Goal: Information Seeking & Learning: Find specific fact

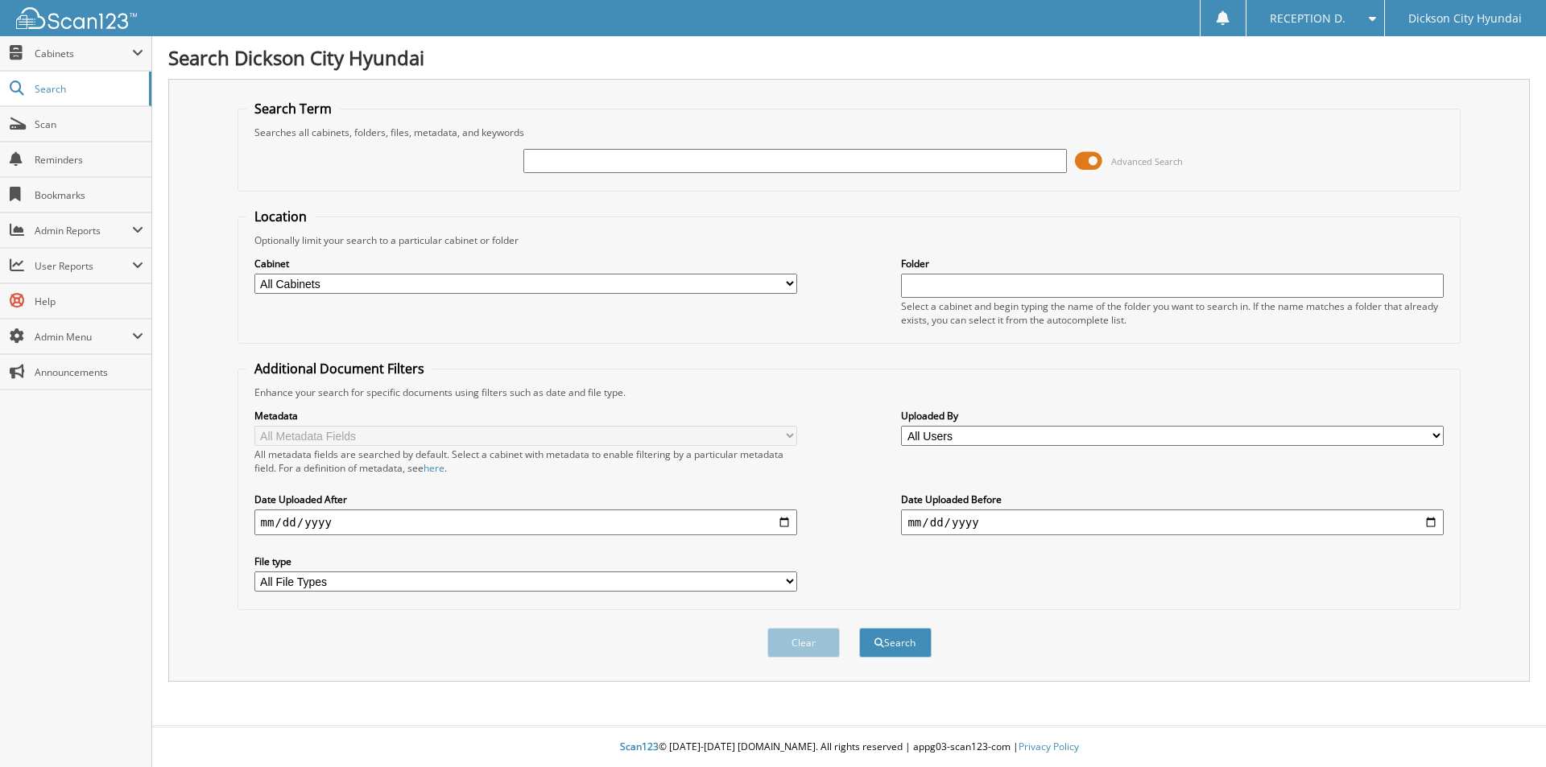
click at [583, 163] on input "text" at bounding box center [794, 161] width 543 height 24
type input "8"
type input "3617564"
click at [859, 628] on button "Search" at bounding box center [895, 643] width 72 height 30
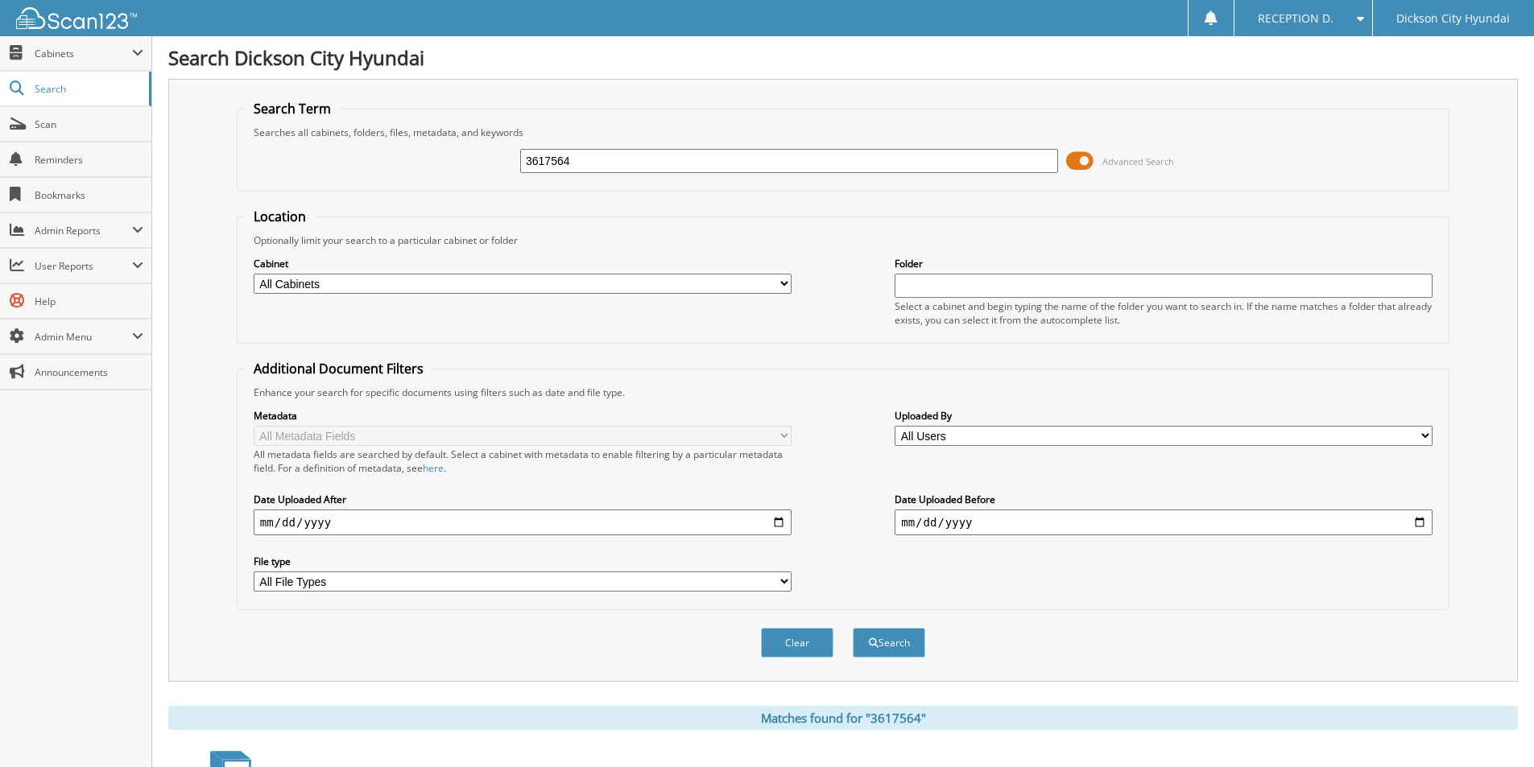
click at [787, 286] on select "All Cabinets PARTS SERVICE RO WE [GEOGRAPHIC_DATA] Needs Filing" at bounding box center [523, 284] width 538 height 20
select select "31969"
click at [254, 274] on select "All Cabinets PARTS SERVICE RO WE OWE Needs Filing" at bounding box center [523, 284] width 538 height 20
click at [891, 645] on button "Search" at bounding box center [889, 643] width 72 height 30
click at [1428, 438] on select "All Users [PERSON_NAME] [PERSON_NAME] [PERSON_NAME] [PERSON_NAME] [PERSON_NAME]…" at bounding box center [1164, 436] width 538 height 20
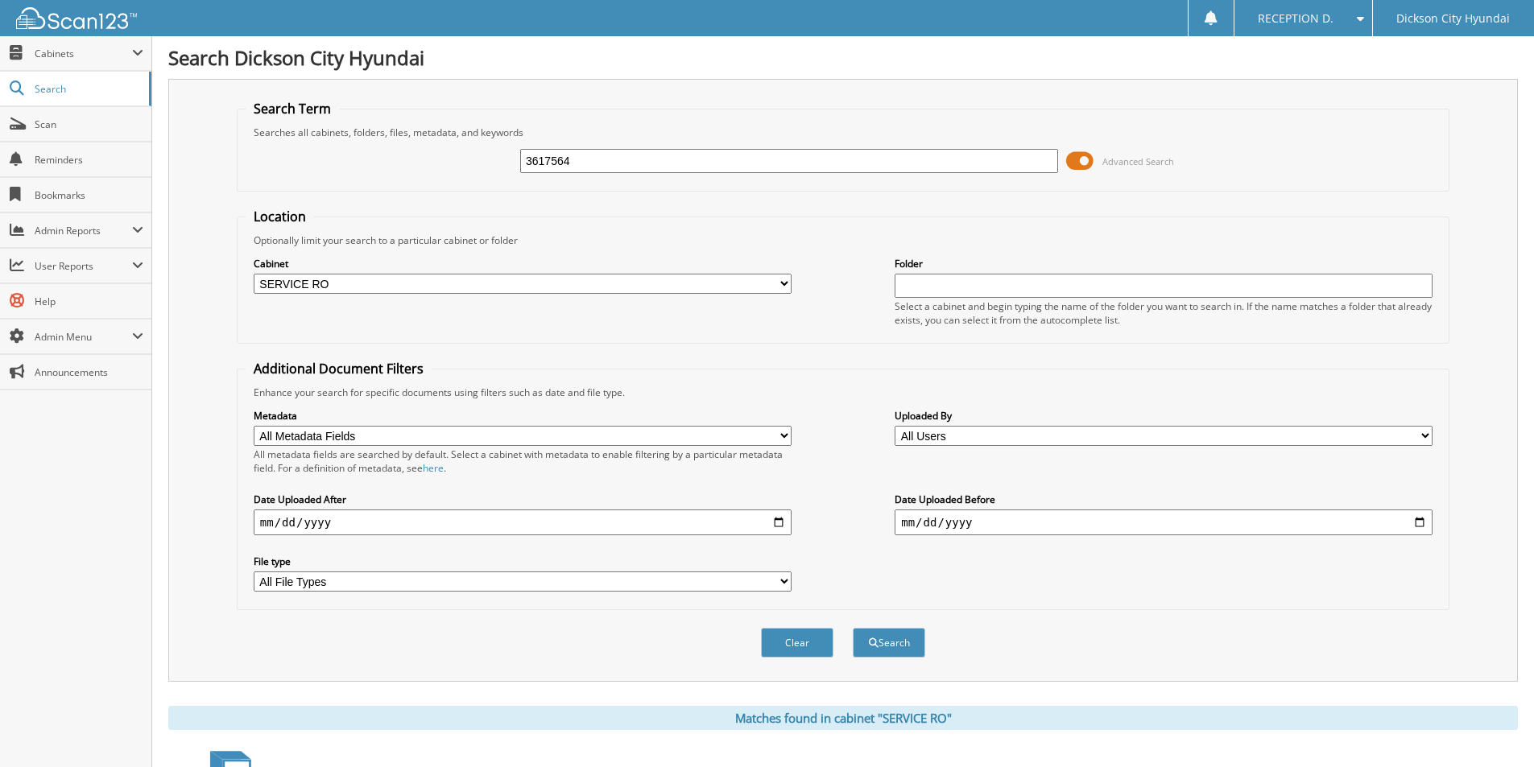
click at [1177, 368] on fieldset "Additional Document Filters Enhance your search for specific documents using fi…" at bounding box center [843, 485] width 1213 height 250
drag, startPoint x: 593, startPoint y: 158, endPoint x: 512, endPoint y: 162, distance: 80.6
click at [517, 160] on div "3617564 Advanced Search" at bounding box center [843, 160] width 1195 height 43
type input "3617059"
click at [853, 628] on button "Search" at bounding box center [889, 643] width 72 height 30
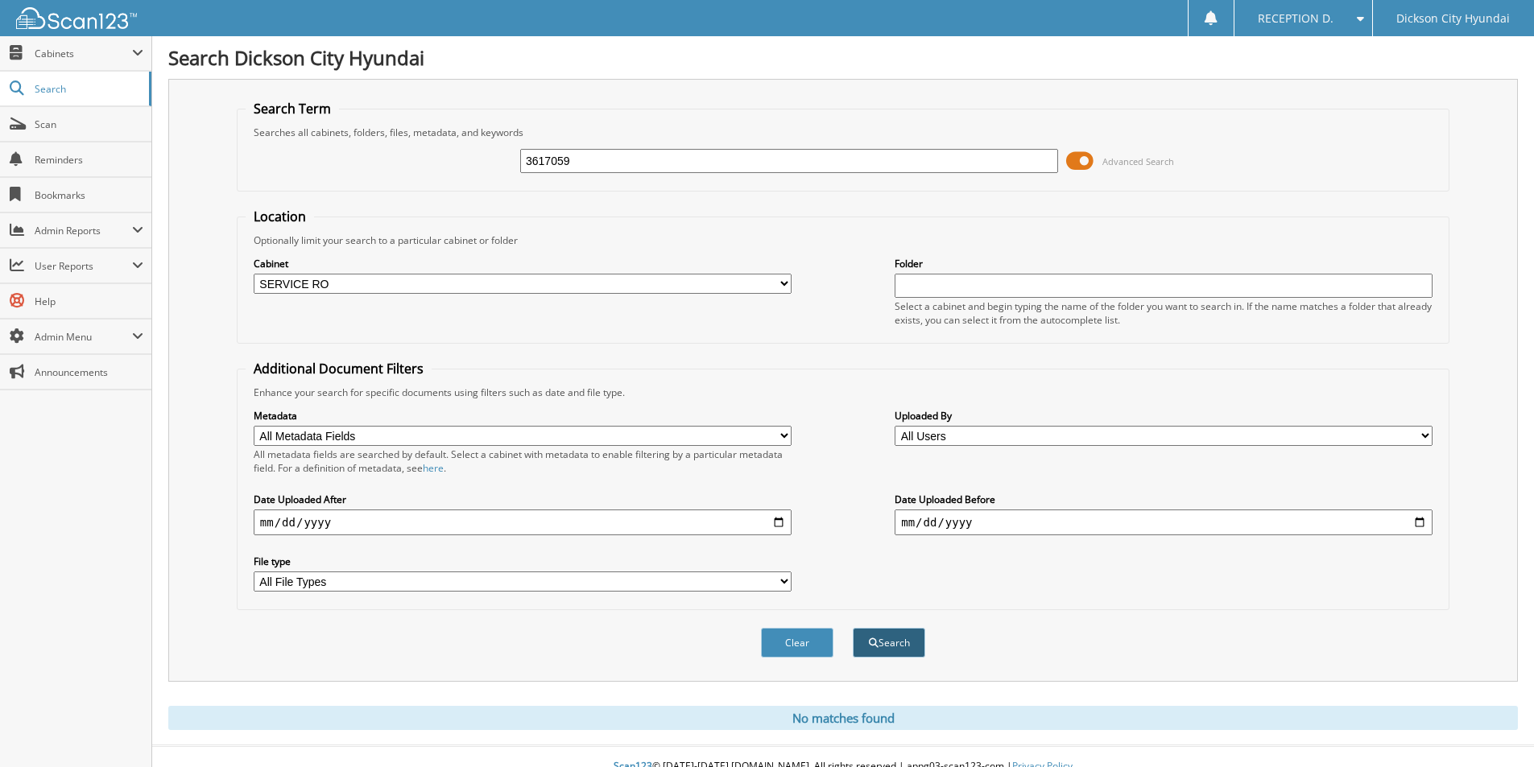
click at [887, 645] on button "Search" at bounding box center [889, 643] width 72 height 30
drag, startPoint x: 606, startPoint y: 159, endPoint x: 422, endPoint y: 139, distance: 184.7
click at [425, 139] on fieldset "Search Term Searches all cabinets, folders, files, metadata, and keywords 36361…" at bounding box center [843, 146] width 1213 height 92
type input "3617630"
click at [853, 628] on button "Search" at bounding box center [889, 643] width 72 height 30
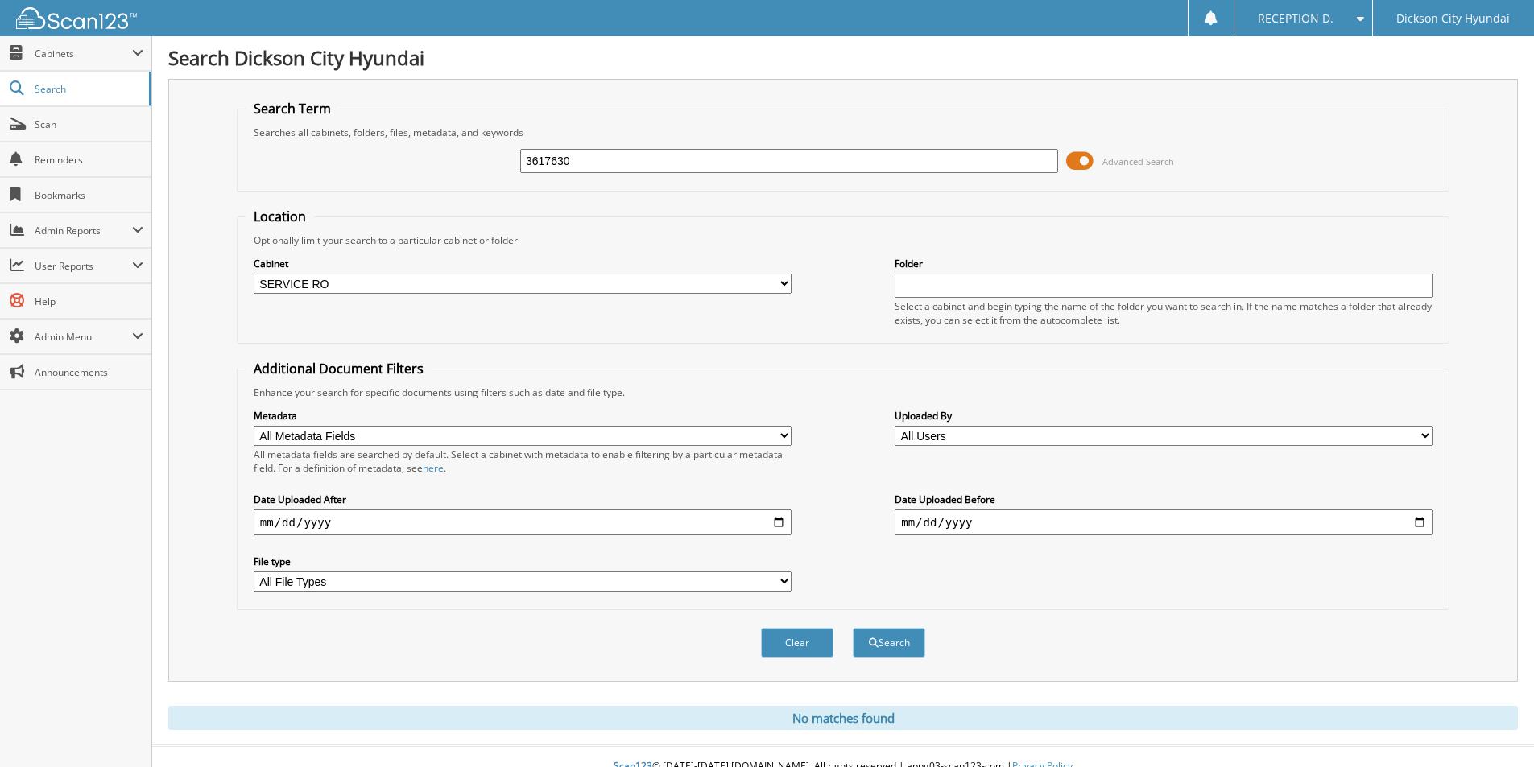
click at [650, 254] on div "Cabinet All Cabinets PARTS SERVICE RO WE [GEOGRAPHIC_DATA] Needs Filing Folder" at bounding box center [843, 291] width 1195 height 88
